Goal: Navigation & Orientation: Find specific page/section

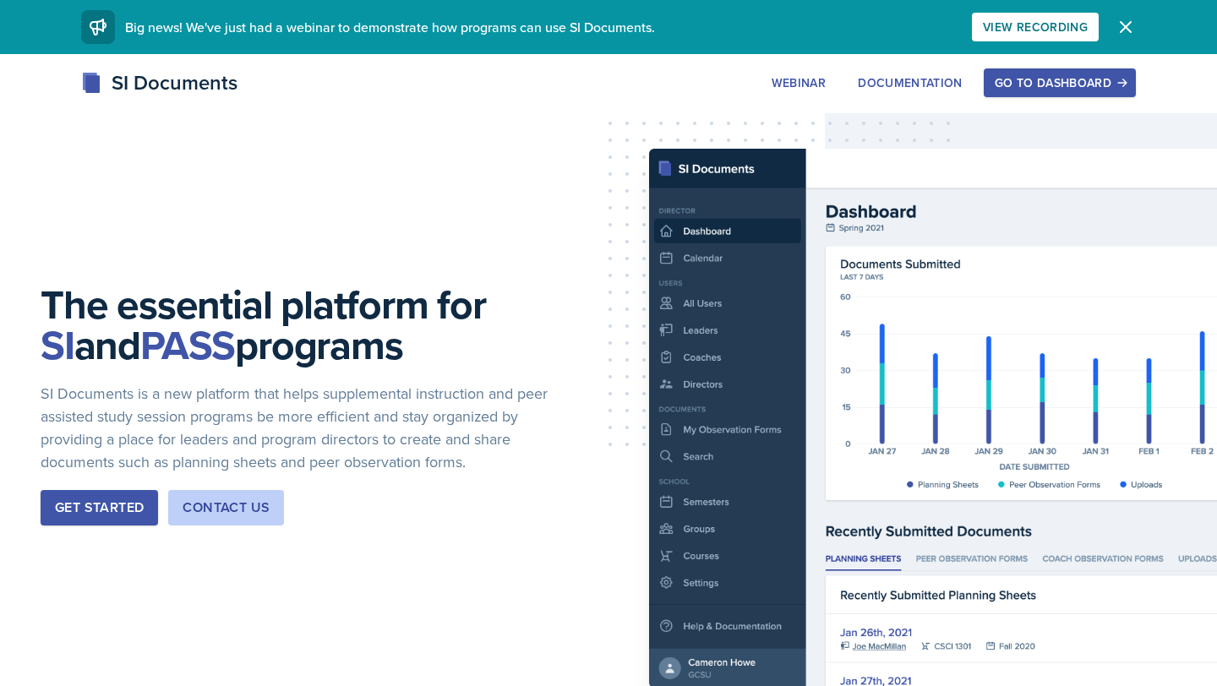
click at [1059, 81] on div "Go to Dashboard" at bounding box center [1060, 83] width 130 height 14
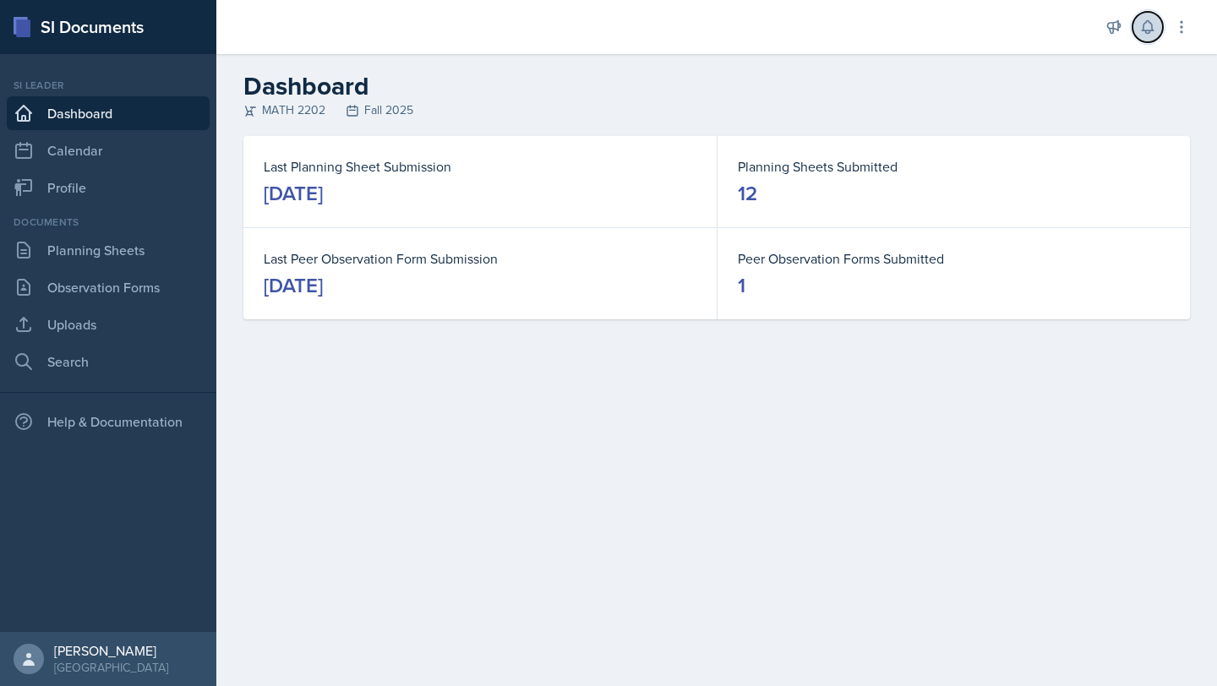
click at [1143, 25] on icon at bounding box center [1147, 27] width 11 height 13
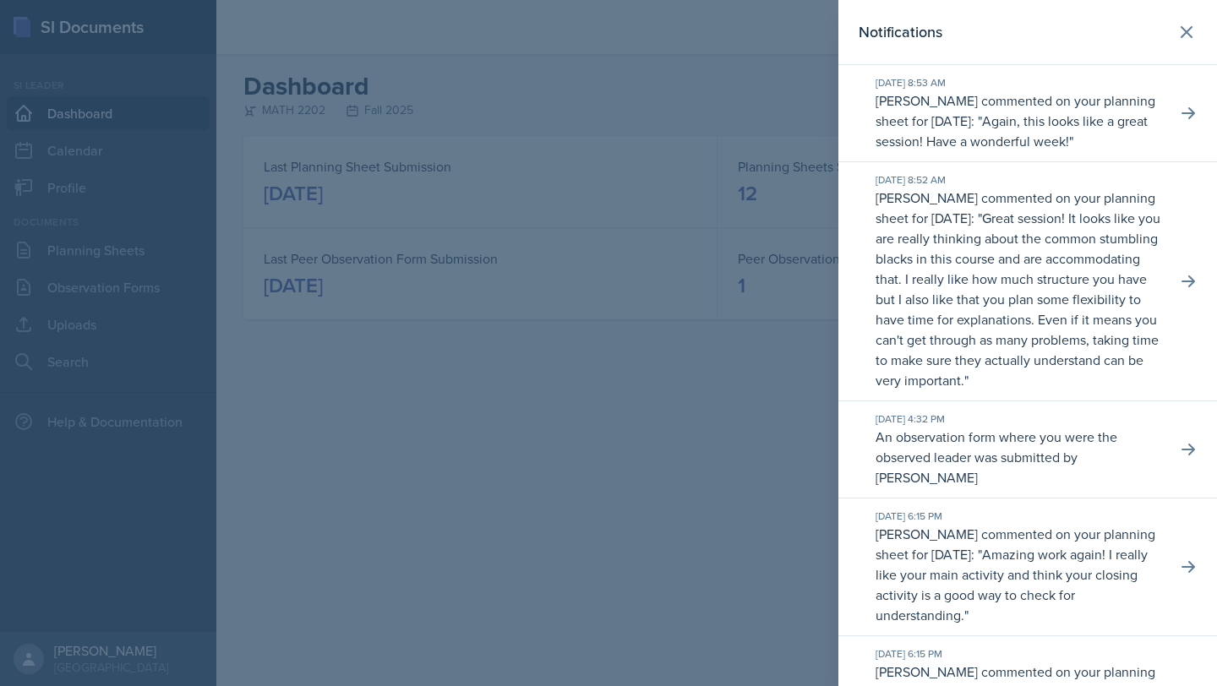
click at [752, 109] on div at bounding box center [608, 343] width 1217 height 686
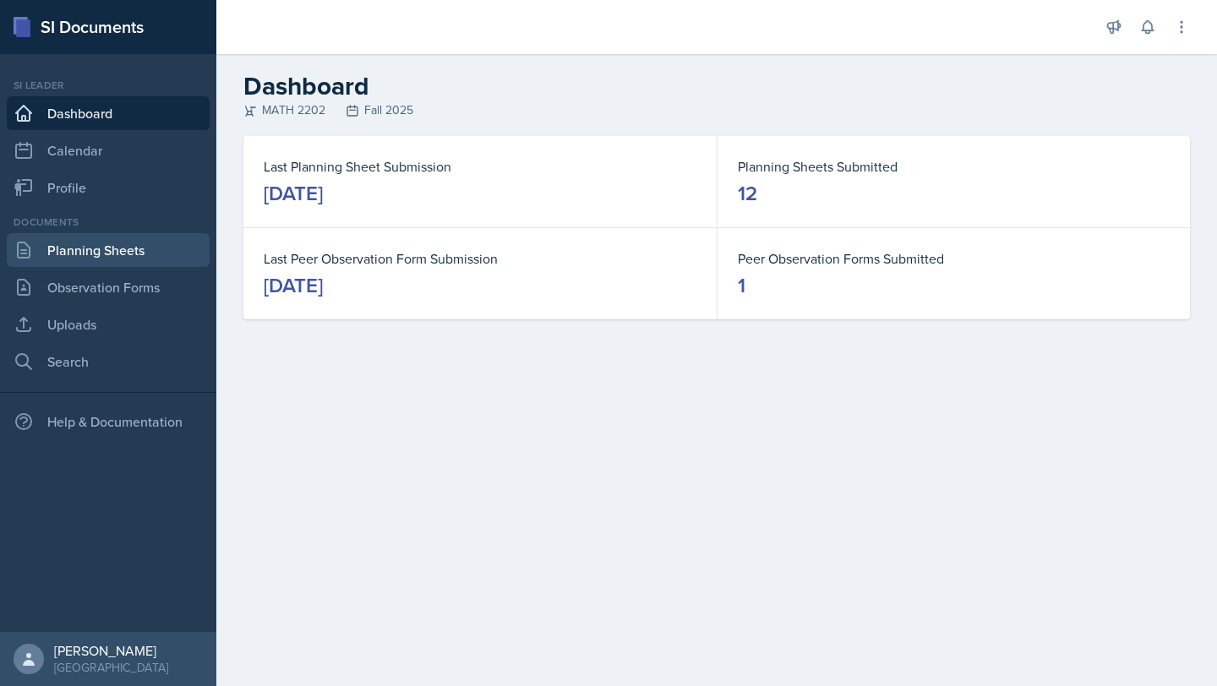
click at [164, 254] on link "Planning Sheets" at bounding box center [108, 250] width 203 height 34
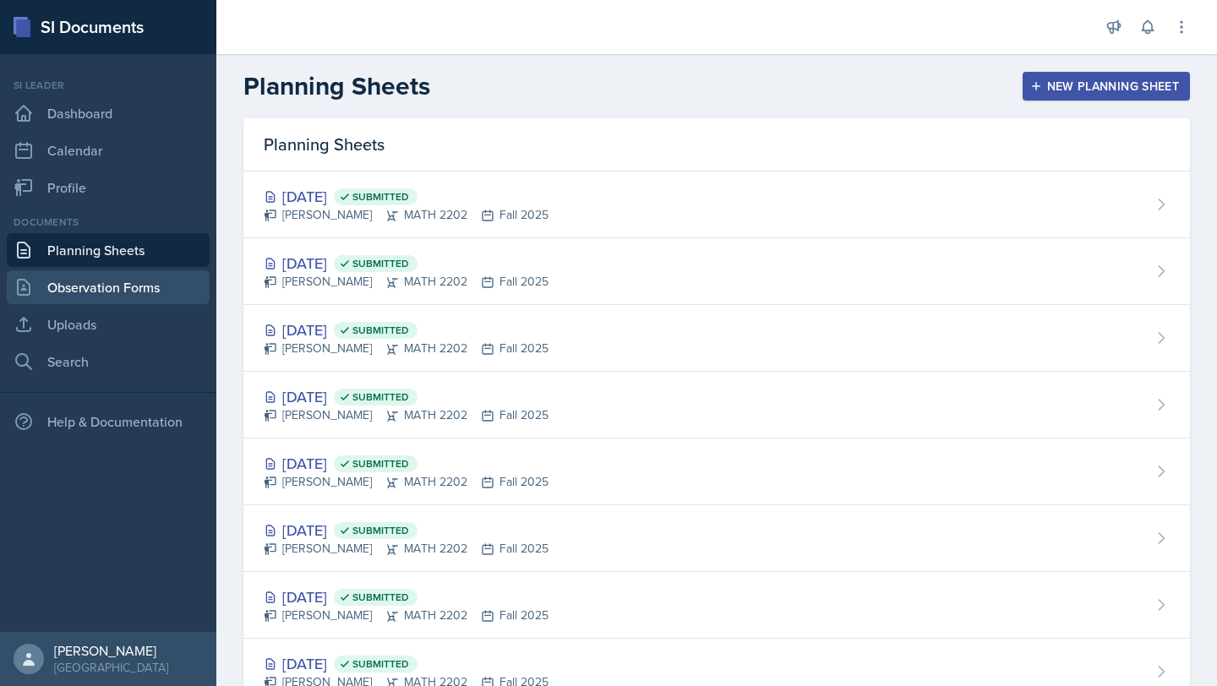
click at [98, 282] on link "Observation Forms" at bounding box center [108, 287] width 203 height 34
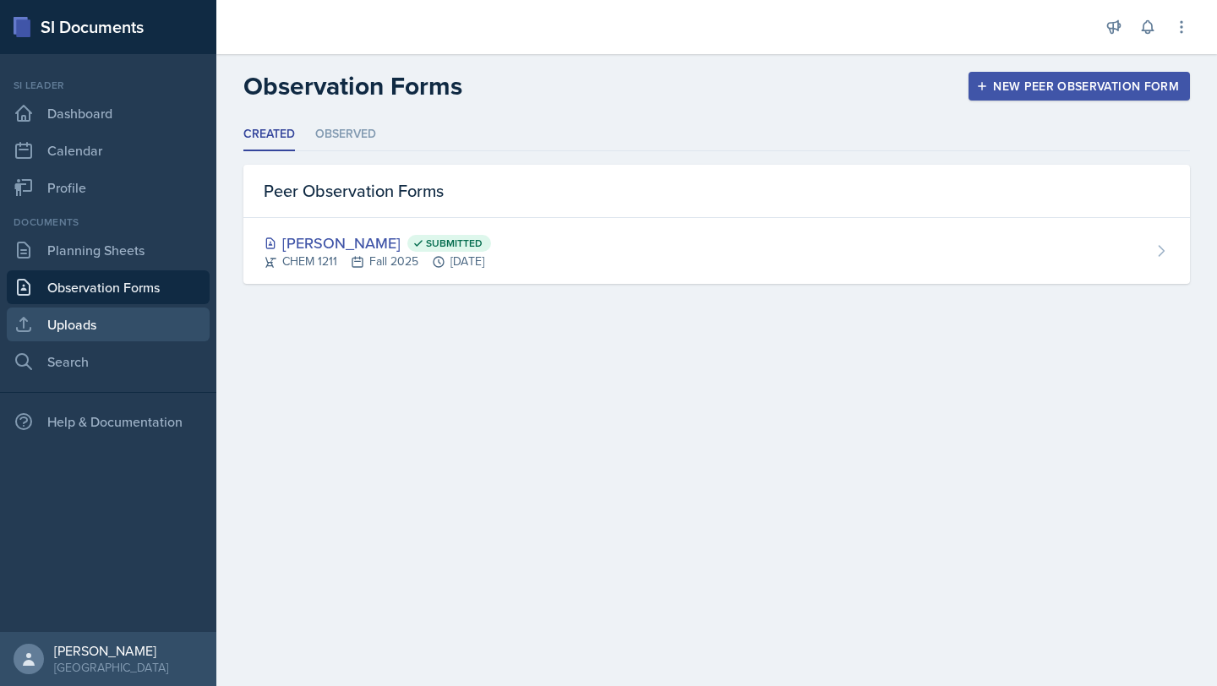
click at [104, 314] on link "Uploads" at bounding box center [108, 325] width 203 height 34
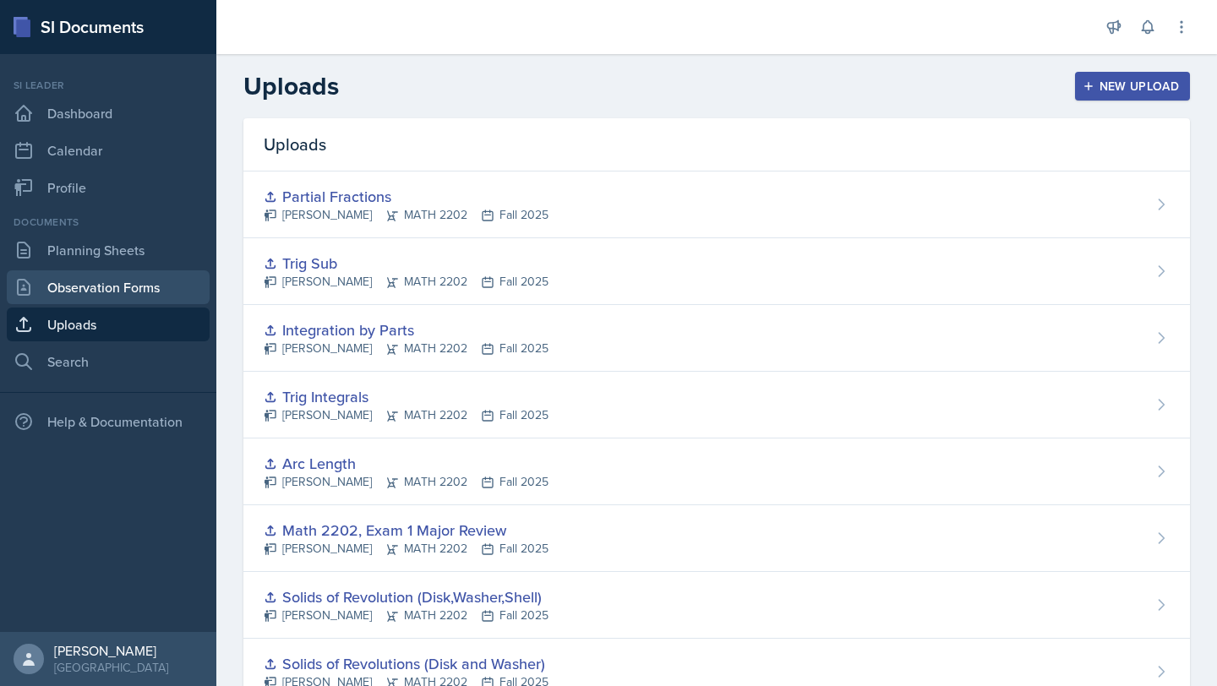
click at [106, 286] on link "Observation Forms" at bounding box center [108, 287] width 203 height 34
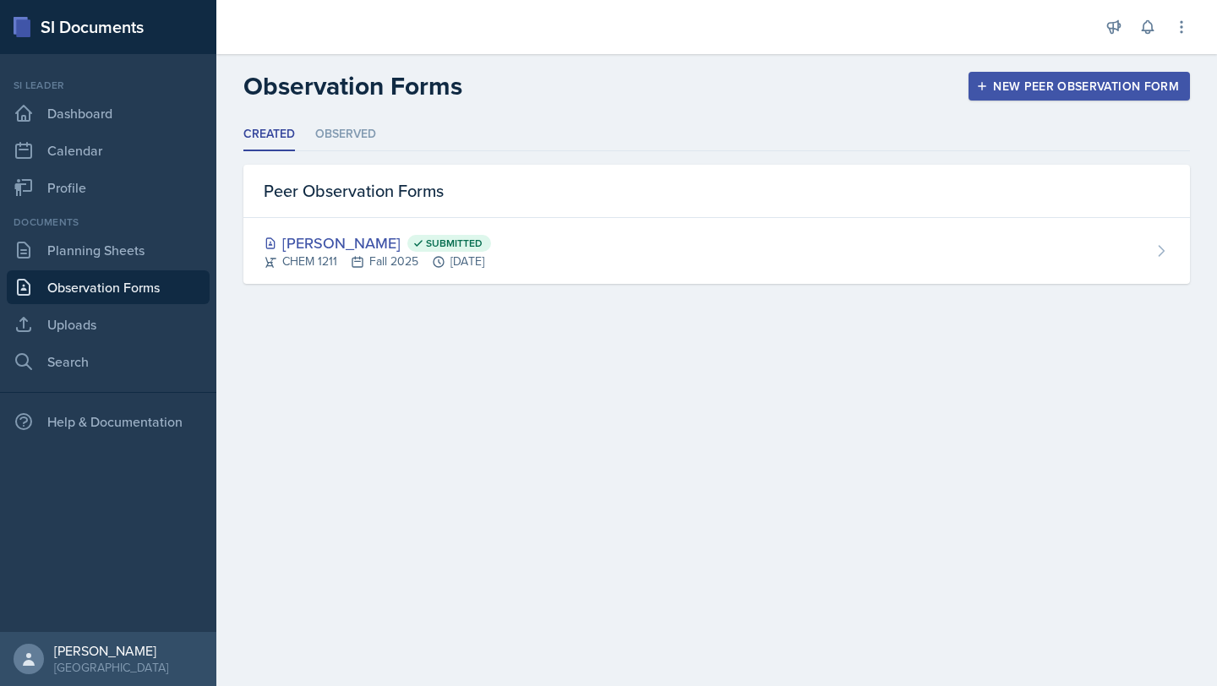
click at [101, 219] on div "Documents" at bounding box center [108, 222] width 203 height 15
click at [1157, 30] on button at bounding box center [1147, 27] width 30 height 30
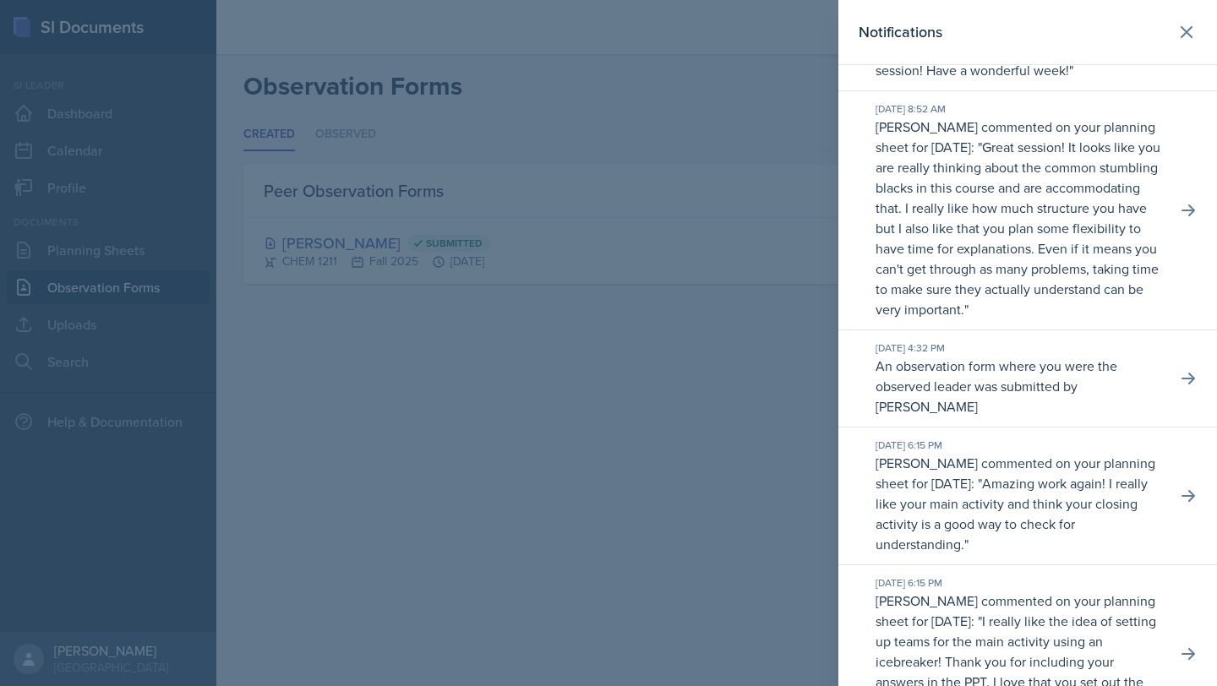
scroll to position [78, 0]
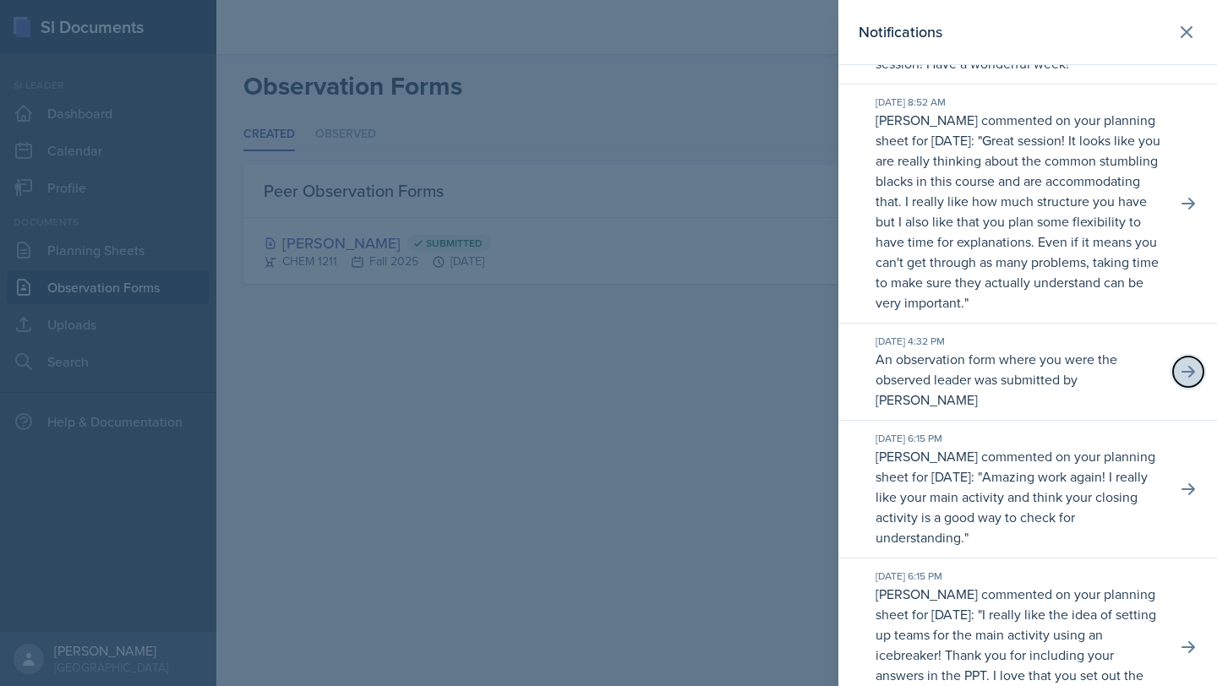
click at [1183, 361] on button at bounding box center [1188, 372] width 30 height 30
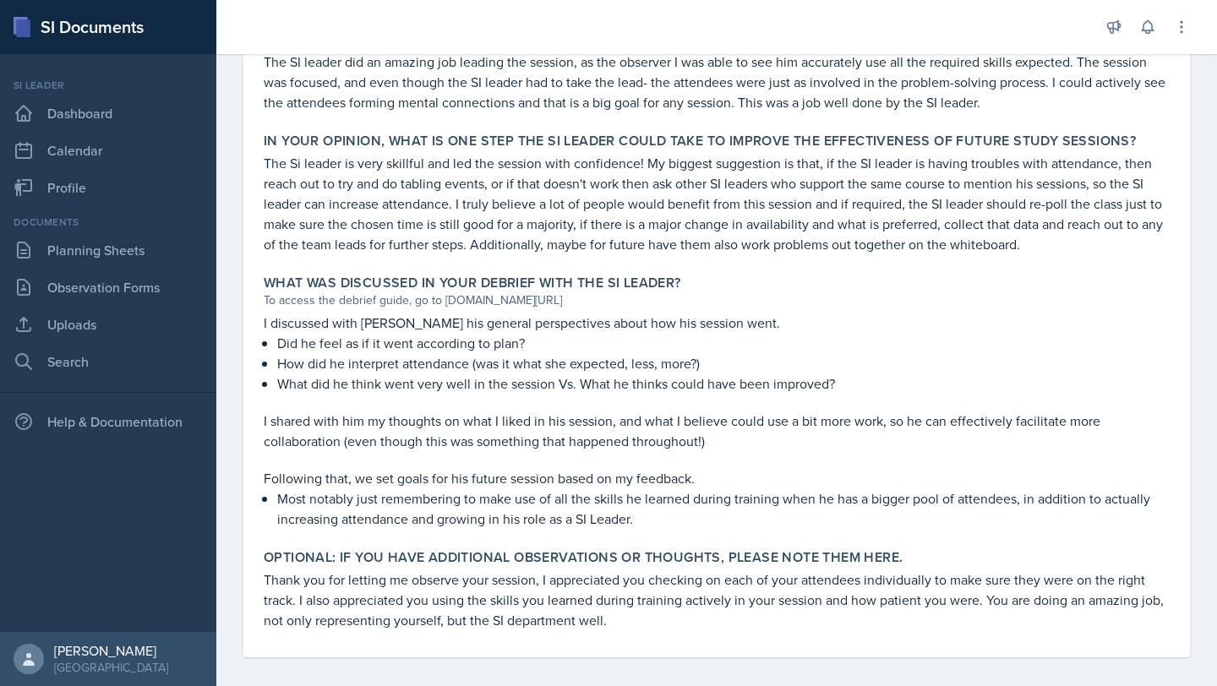
scroll to position [1100, 0]
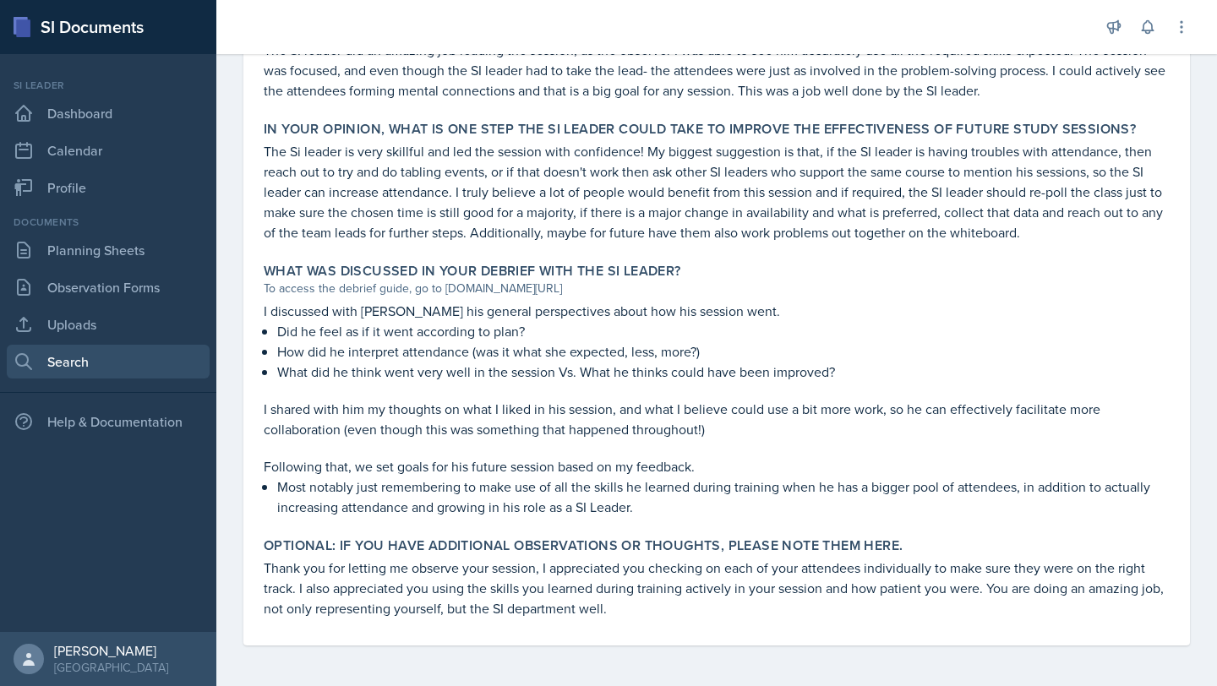
click at [150, 368] on link "Search" at bounding box center [108, 362] width 203 height 34
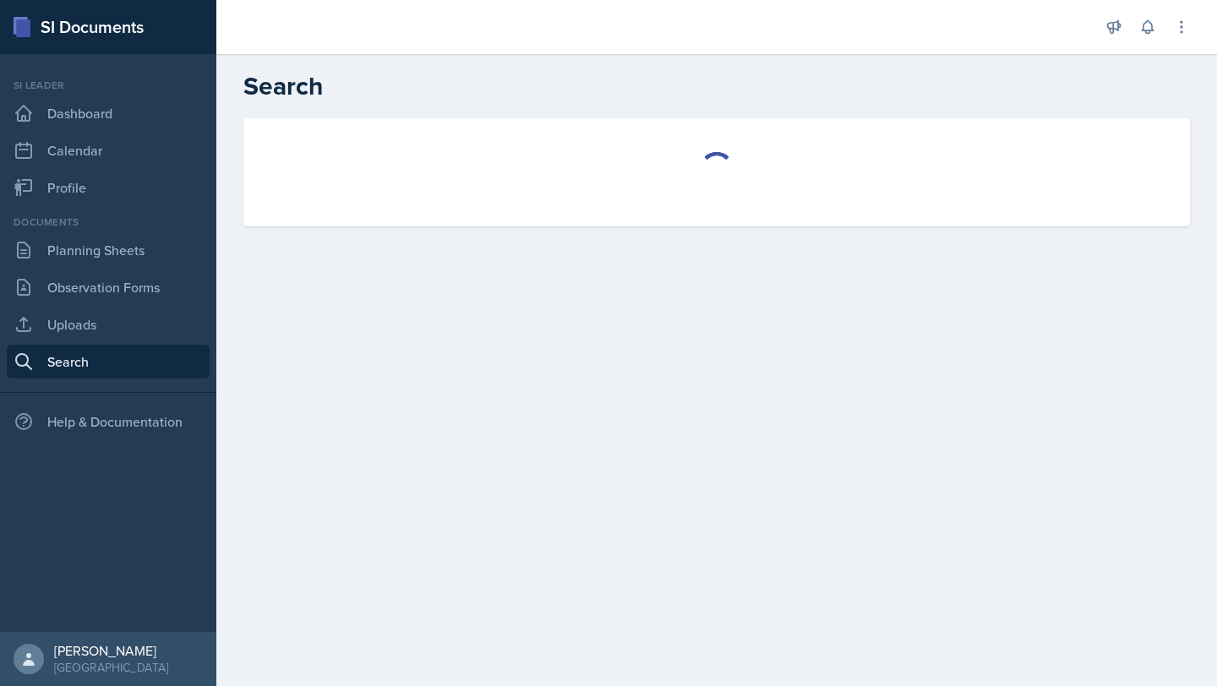
select select "all"
select select "1"
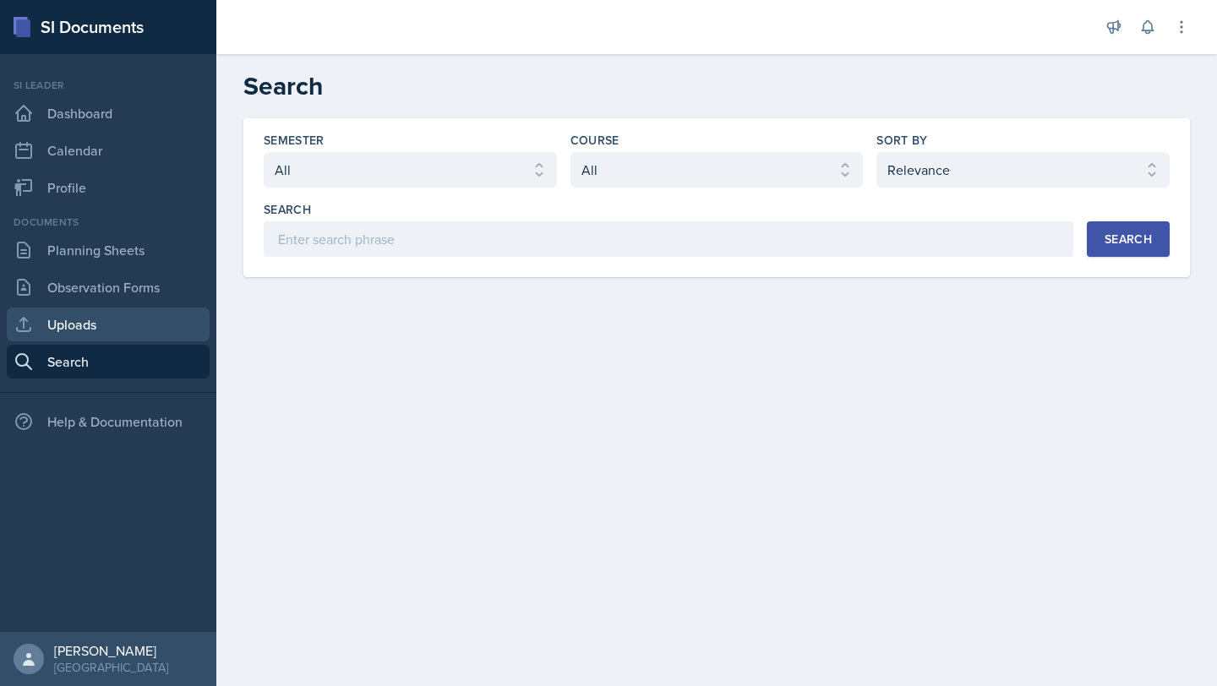
click at [137, 330] on link "Uploads" at bounding box center [108, 325] width 203 height 34
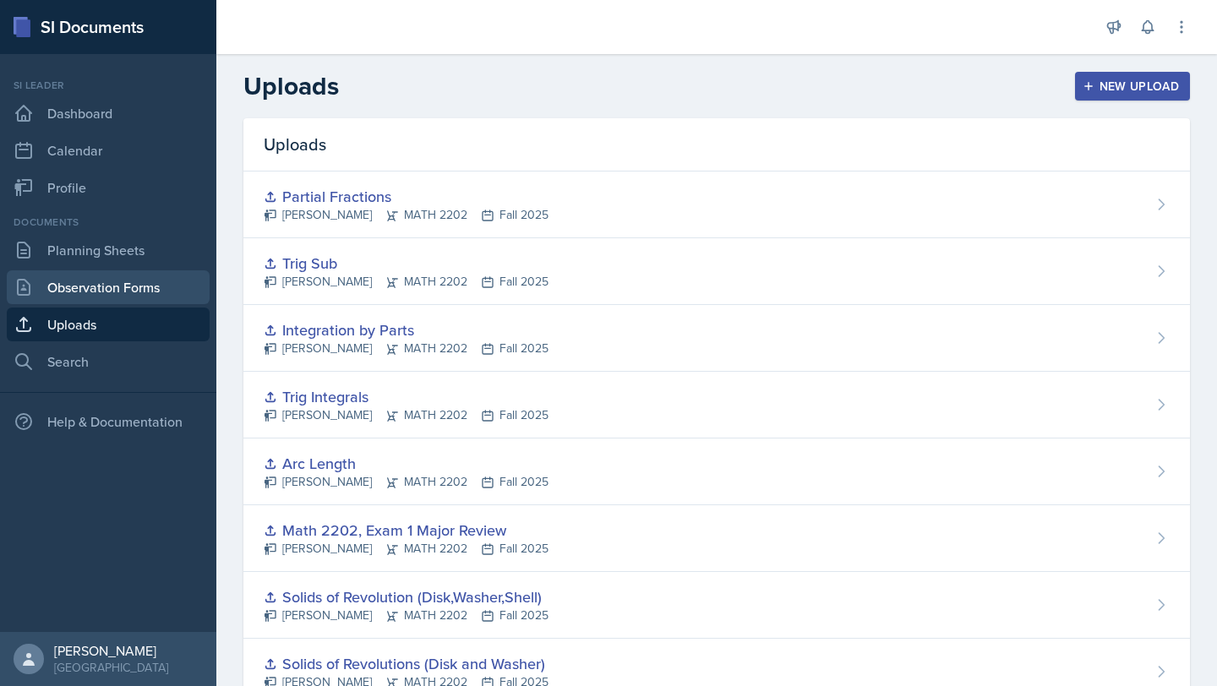
click at [130, 299] on link "Observation Forms" at bounding box center [108, 287] width 203 height 34
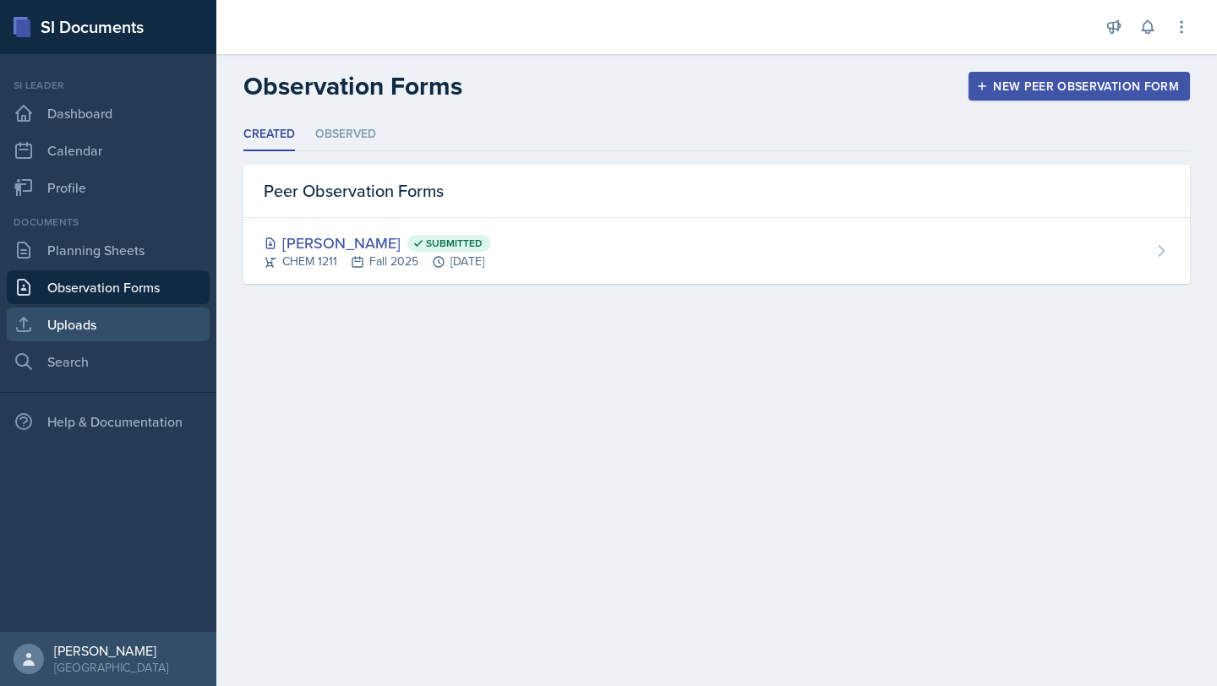
click at [124, 325] on link "Uploads" at bounding box center [108, 325] width 203 height 34
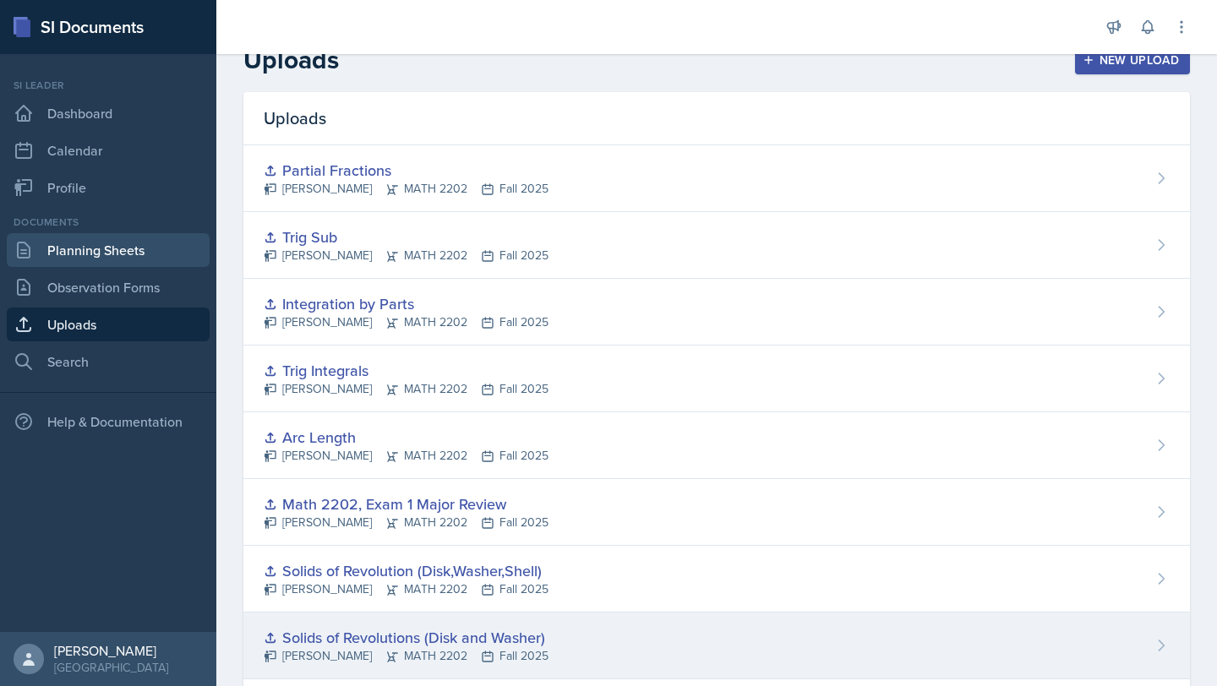
scroll to position [25, 0]
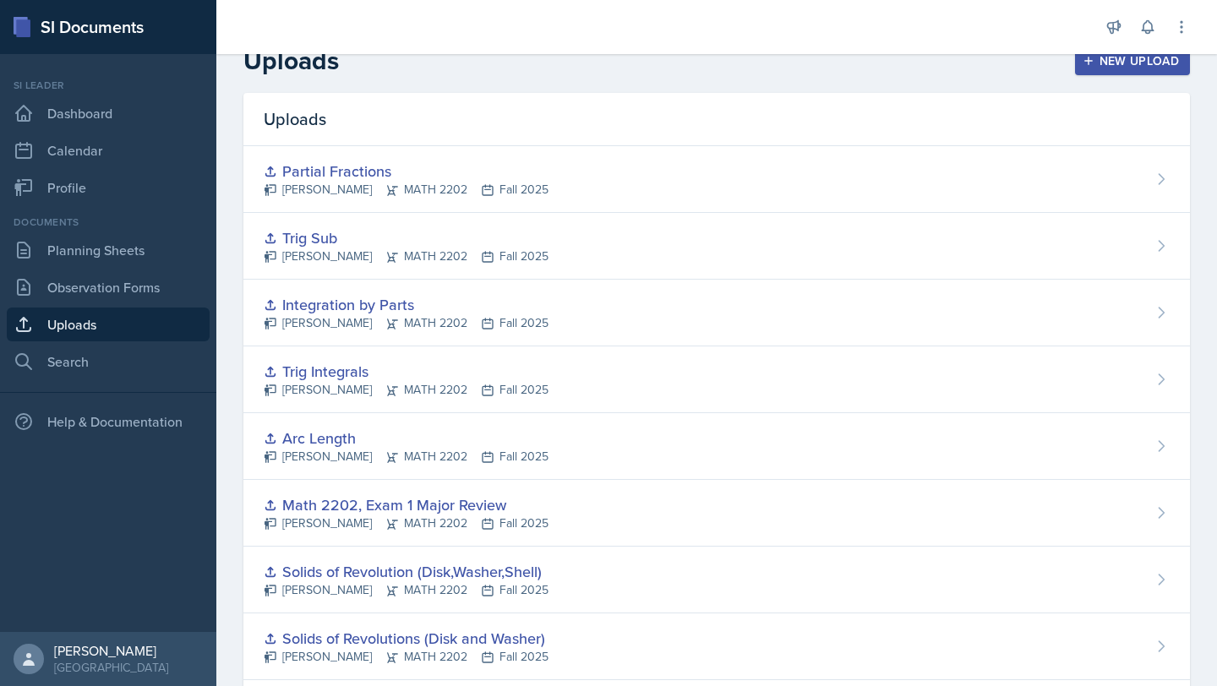
click at [128, 225] on div "Documents" at bounding box center [108, 222] width 203 height 15
click at [114, 185] on link "Profile" at bounding box center [108, 188] width 203 height 34
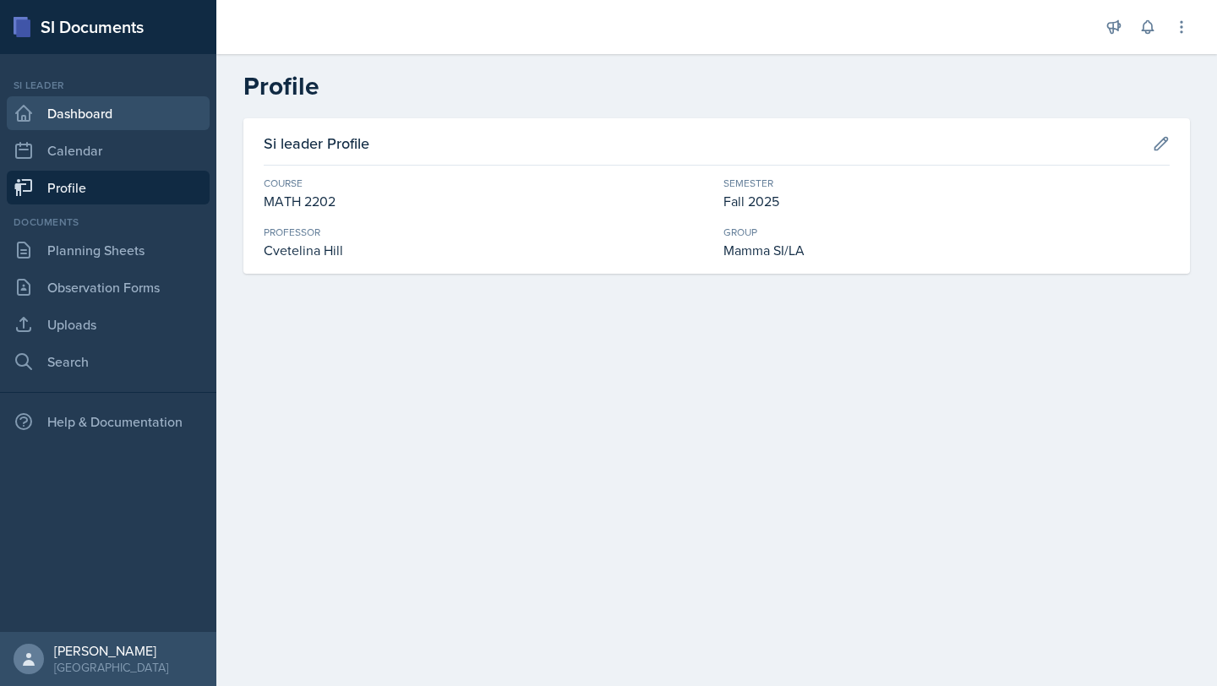
click at [106, 104] on link "Dashboard" at bounding box center [108, 113] width 203 height 34
